Goal: Find specific page/section: Find specific page/section

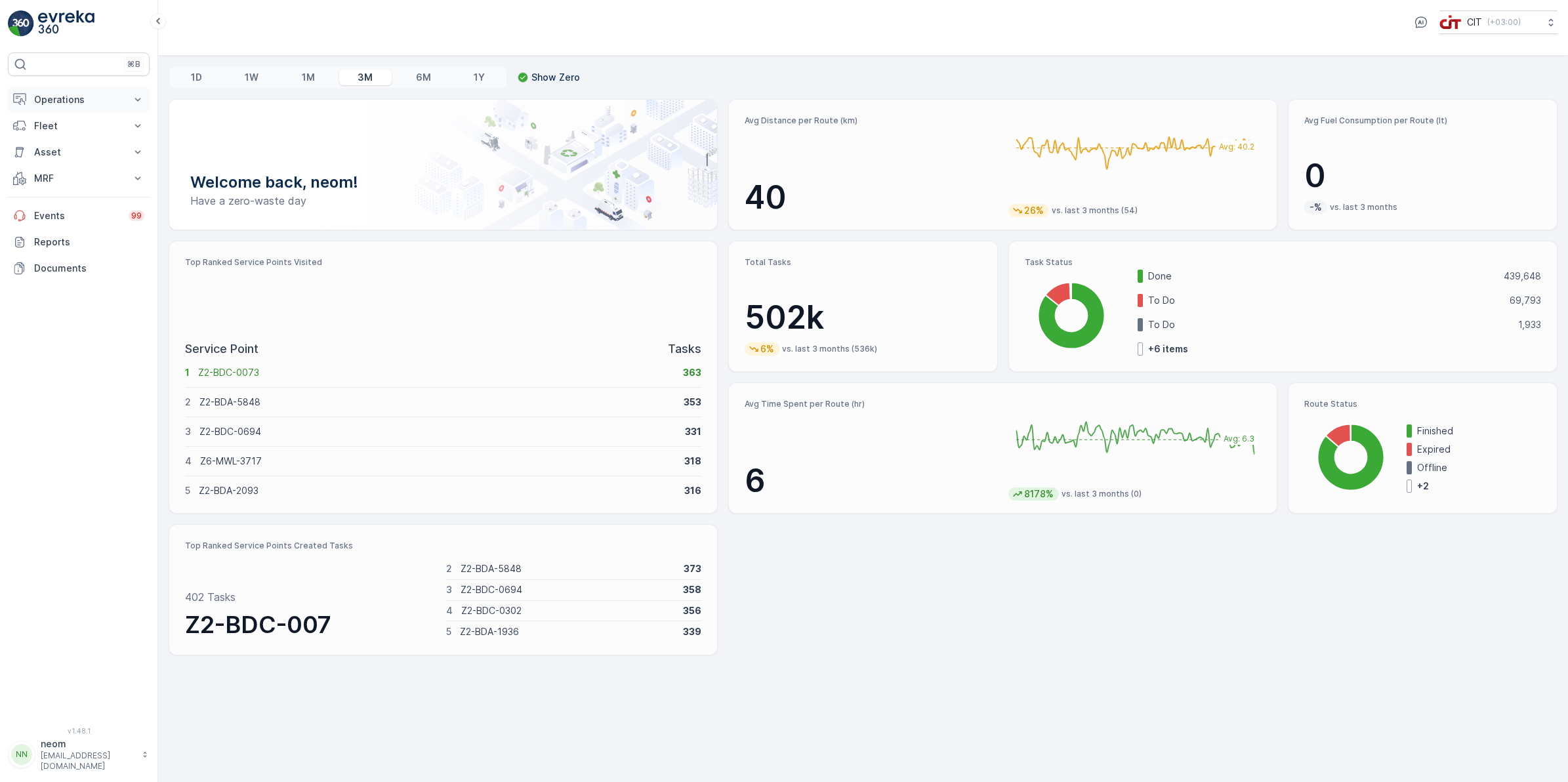
click at [87, 105] on p "Operations" at bounding box center [79, 99] width 89 height 13
click at [69, 122] on link "Insights" at bounding box center [89, 122] width 121 height 18
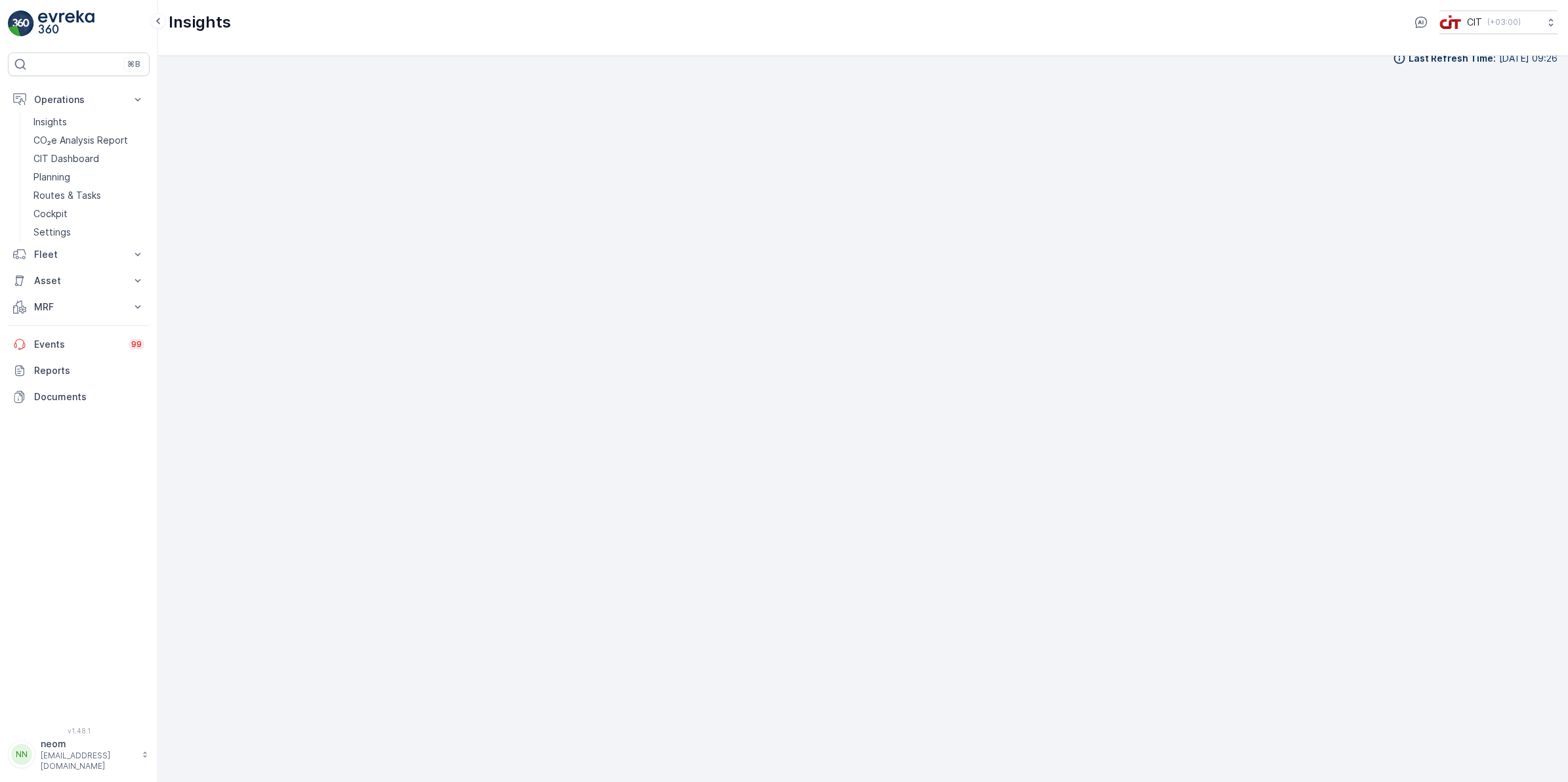
scroll to position [18, 0]
click at [89, 100] on p "Operations" at bounding box center [79, 99] width 89 height 13
click at [67, 122] on link "Insights" at bounding box center [89, 122] width 121 height 18
click at [75, 99] on p "Operations" at bounding box center [79, 99] width 89 height 13
click at [51, 125] on p "Insights" at bounding box center [50, 122] width 33 height 13
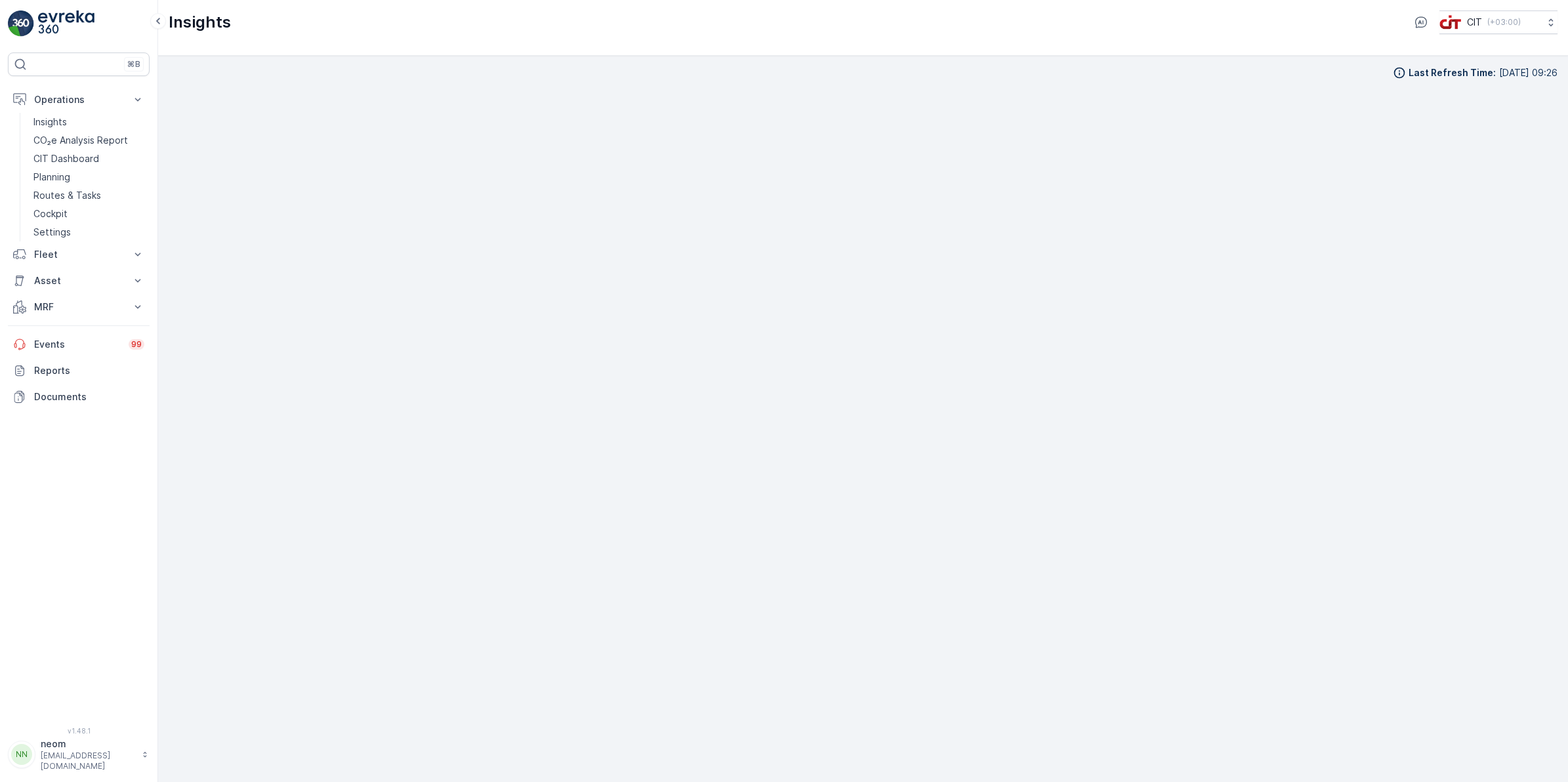
scroll to position [17, 0]
